Goal: Task Accomplishment & Management: Manage account settings

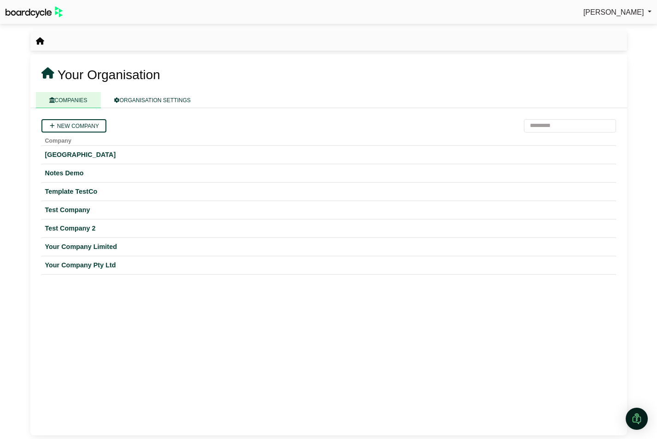
click at [611, 8] on span "[PERSON_NAME]" at bounding box center [614, 12] width 61 height 8
click at [606, 29] on link "Sign Out" at bounding box center [615, 28] width 74 height 18
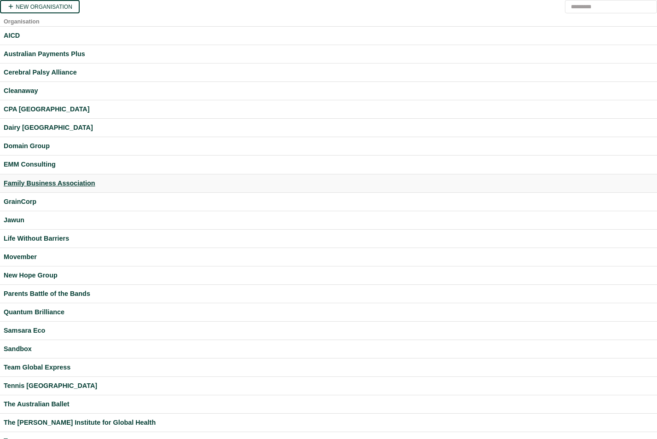
scroll to position [111, 0]
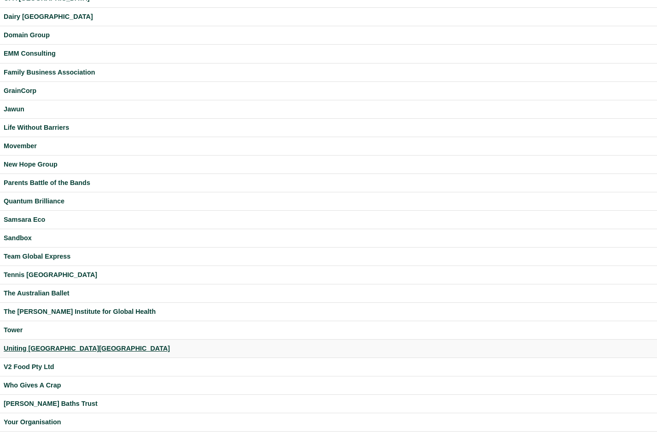
click at [43, 350] on div "Uniting [GEOGRAPHIC_DATA][GEOGRAPHIC_DATA]" at bounding box center [329, 349] width 650 height 11
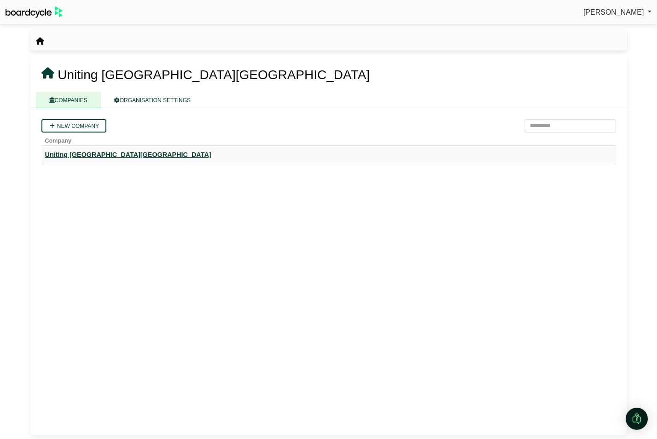
click at [87, 157] on div "Uniting [GEOGRAPHIC_DATA][GEOGRAPHIC_DATA]" at bounding box center [328, 155] width 567 height 11
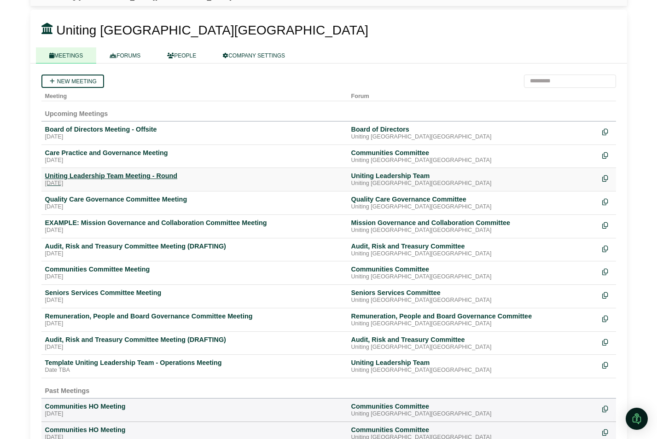
scroll to position [49, 0]
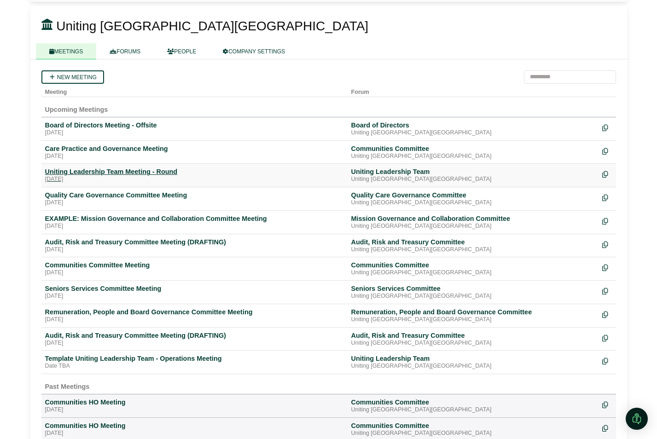
click at [85, 170] on div "Uniting Leadership Team Meeting - Round" at bounding box center [194, 172] width 299 height 8
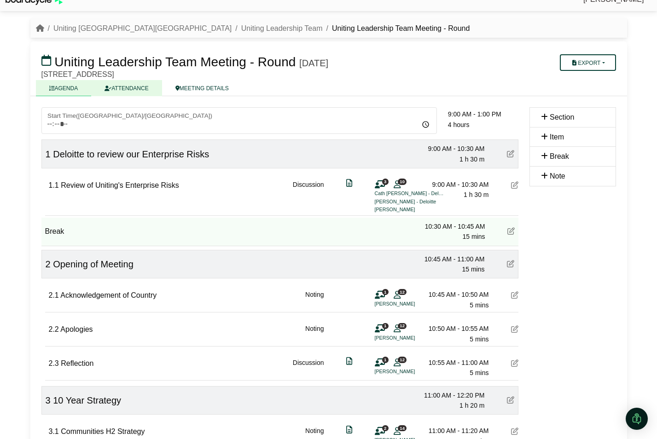
scroll to position [12, 0]
click at [134, 89] on link "ATTENDANCE" at bounding box center [126, 89] width 70 height 16
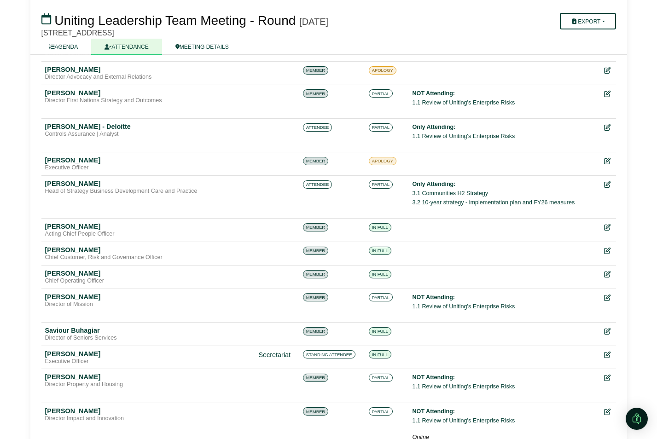
scroll to position [312, 0]
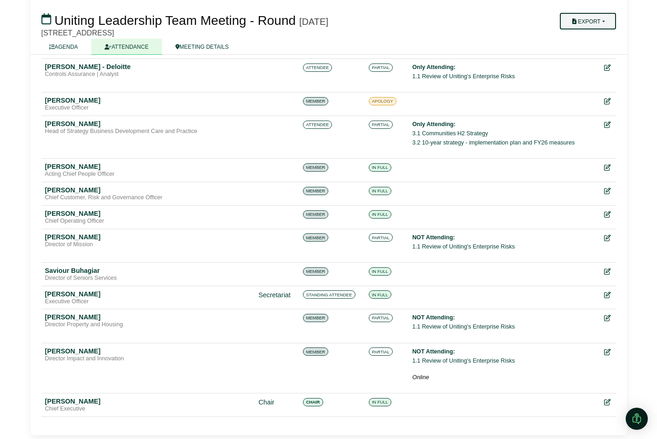
click at [608, 21] on button "Export" at bounding box center [588, 21] width 56 height 17
click at [598, 37] on link "Agenda" at bounding box center [597, 37] width 80 height 14
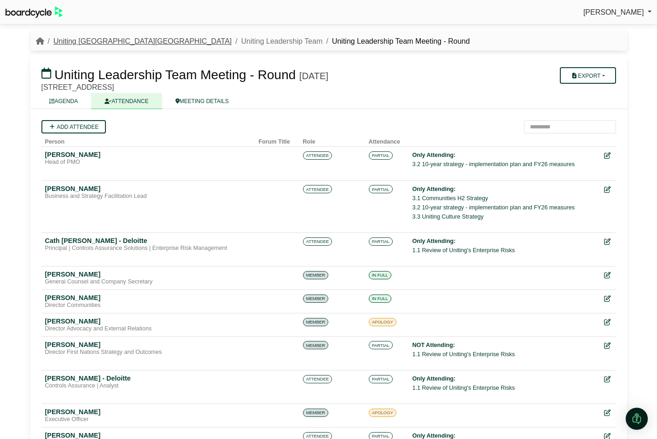
click at [78, 39] on link "Uniting [GEOGRAPHIC_DATA][GEOGRAPHIC_DATA]" at bounding box center [142, 41] width 178 height 8
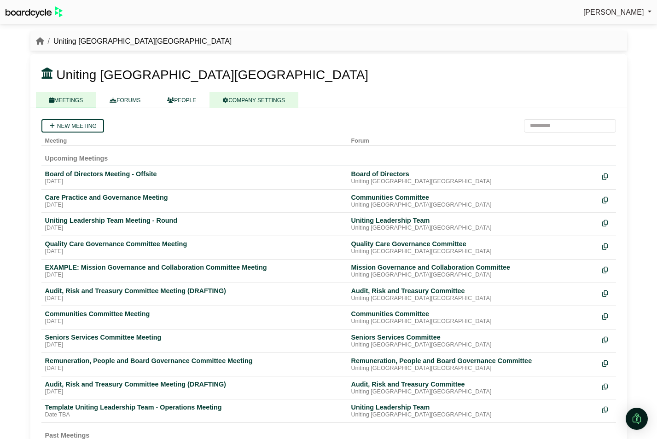
click at [267, 99] on link "COMPANY SETTINGS" at bounding box center [254, 100] width 89 height 16
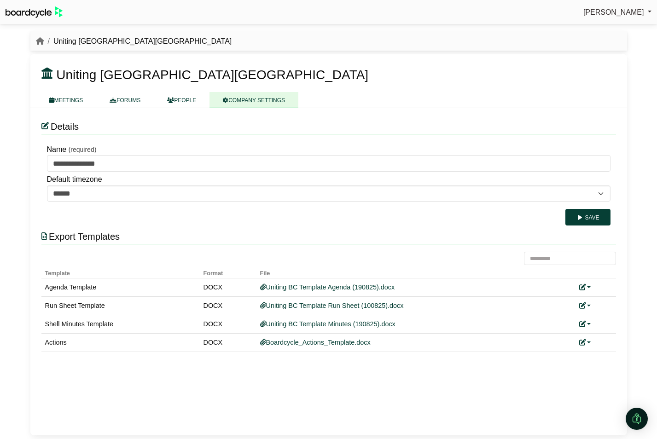
click at [539, 120] on div "Details" at bounding box center [328, 126] width 575 height 15
click at [590, 287] on link at bounding box center [585, 287] width 12 height 7
click at [576, 300] on link "Replace custom template" at bounding box center [544, 301] width 94 height 18
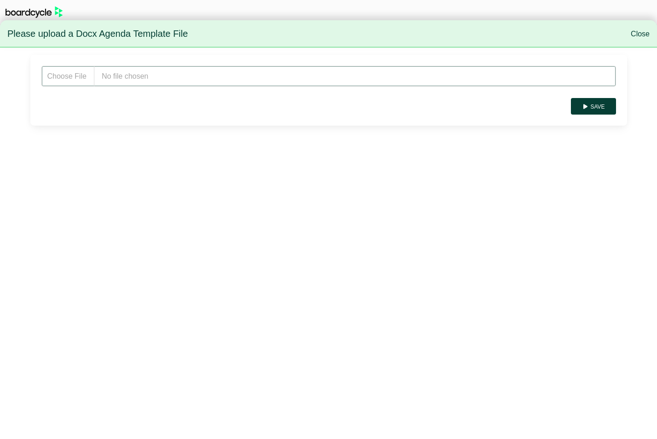
click at [215, 73] on input "file" at bounding box center [328, 76] width 575 height 21
type input "**********"
click at [601, 102] on button "Save" at bounding box center [593, 106] width 45 height 17
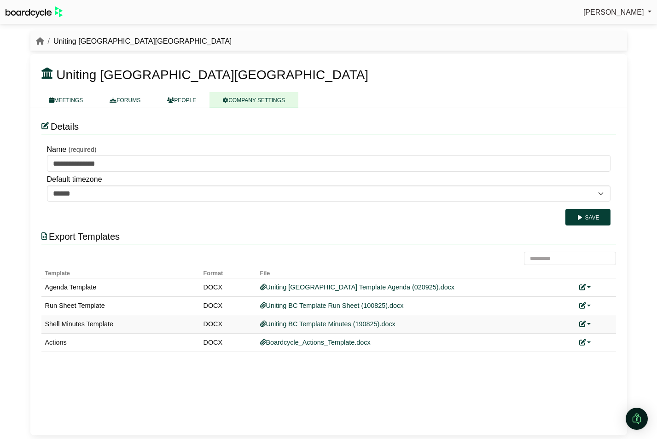
click at [590, 325] on link at bounding box center [585, 324] width 12 height 7
click at [575, 340] on link "Replace custom template" at bounding box center [544, 338] width 94 height 18
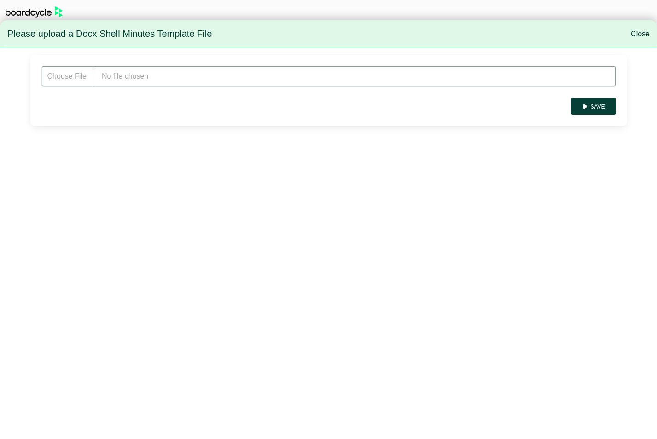
click at [143, 80] on input "file" at bounding box center [328, 76] width 575 height 21
type input "**********"
click at [598, 107] on button "Save" at bounding box center [593, 106] width 45 height 17
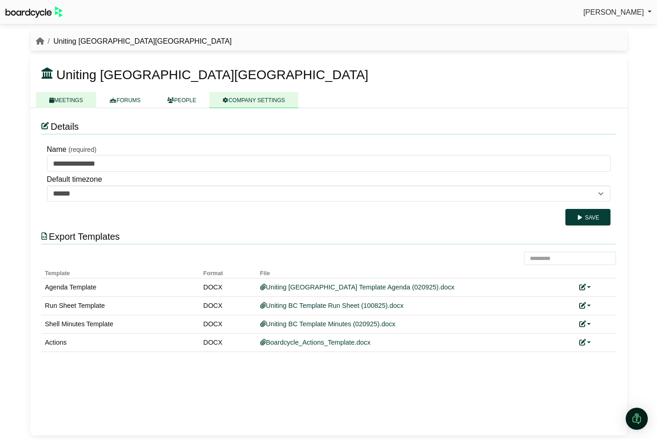
click at [70, 99] on link "MEETINGS" at bounding box center [66, 100] width 61 height 16
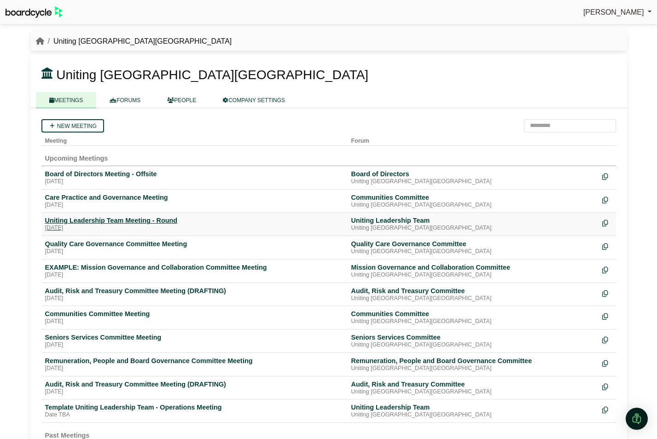
click at [92, 224] on div "Uniting Leadership Team Meeting - Round" at bounding box center [194, 220] width 299 height 8
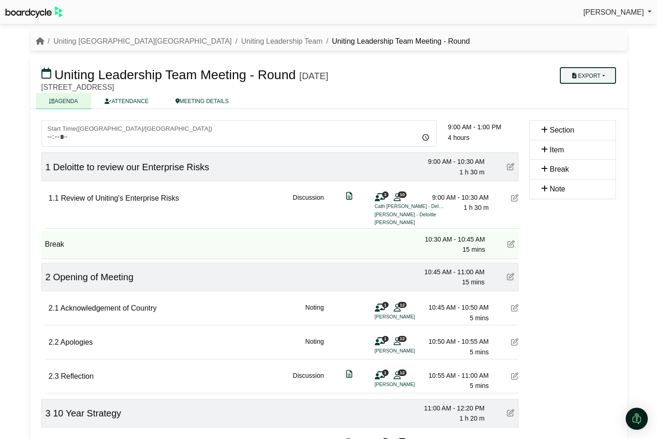
click at [613, 73] on button "Export" at bounding box center [588, 75] width 56 height 17
click at [595, 88] on link "Agenda" at bounding box center [597, 92] width 80 height 14
